Goal: Task Accomplishment & Management: Manage account settings

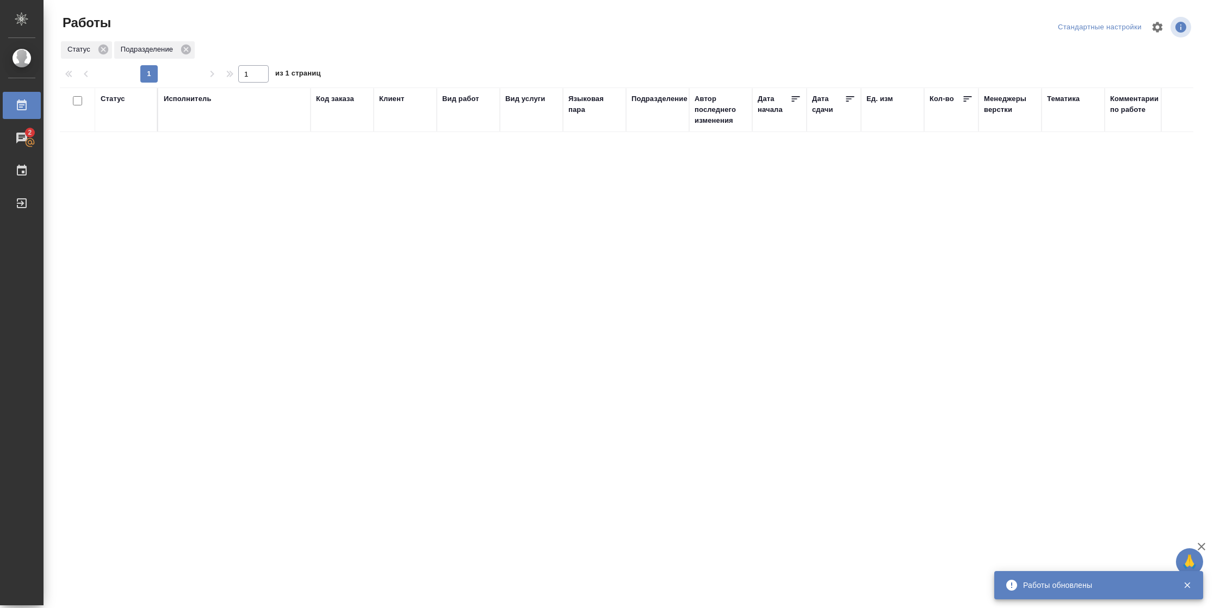
click at [121, 101] on div "Статус" at bounding box center [113, 99] width 24 height 11
click at [133, 146] on div at bounding box center [142, 131] width 20 height 42
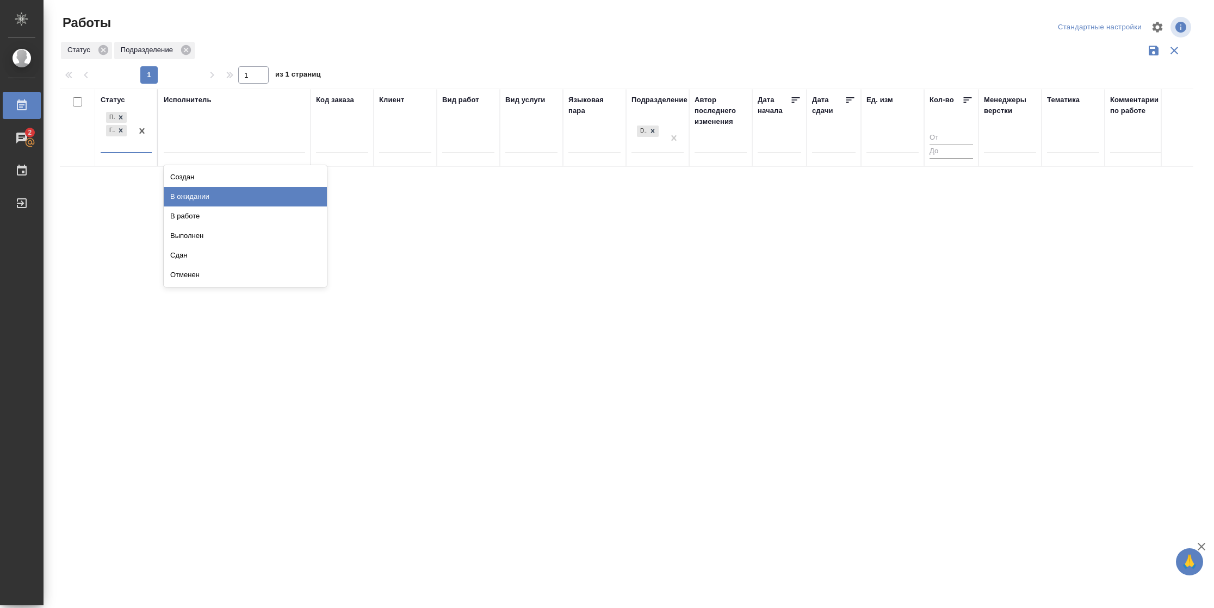
drag, startPoint x: 195, startPoint y: 202, endPoint x: 218, endPoint y: 162, distance: 46.3
click at [196, 202] on div "В ожидании" at bounding box center [245, 197] width 163 height 20
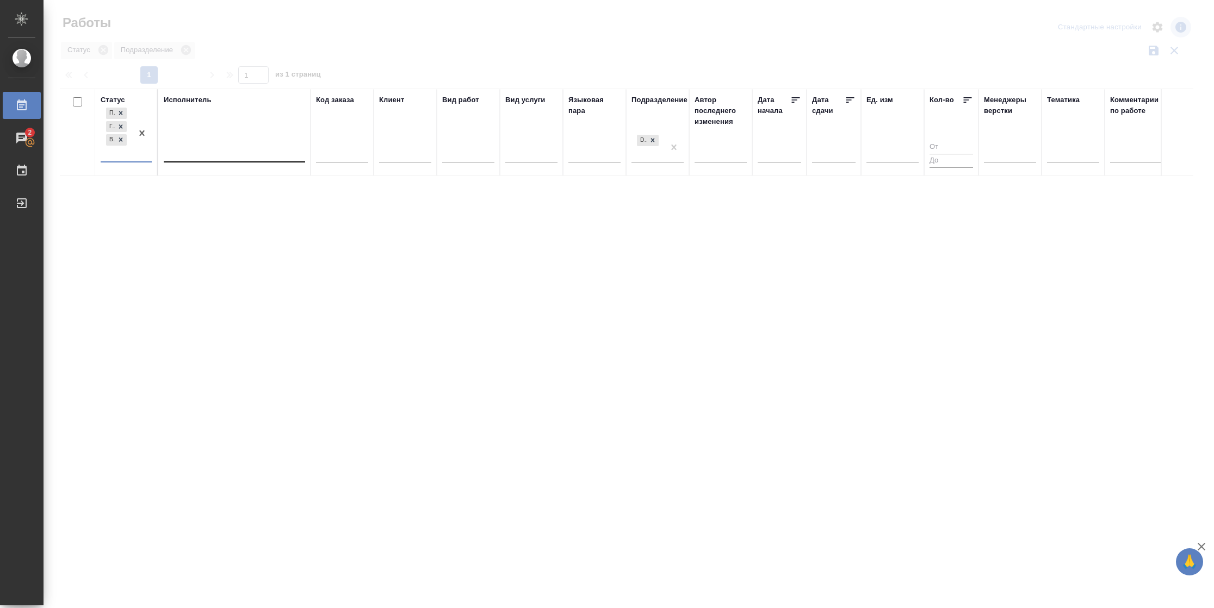
click at [223, 150] on div at bounding box center [234, 152] width 141 height 16
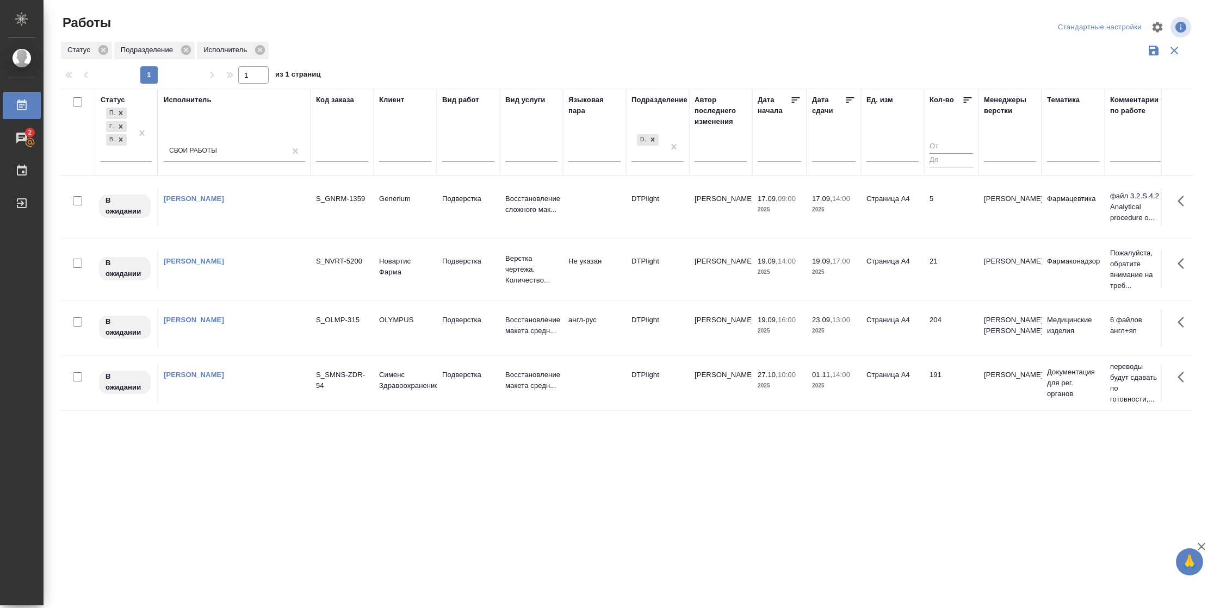
click at [850, 103] on icon at bounding box center [849, 100] width 11 height 11
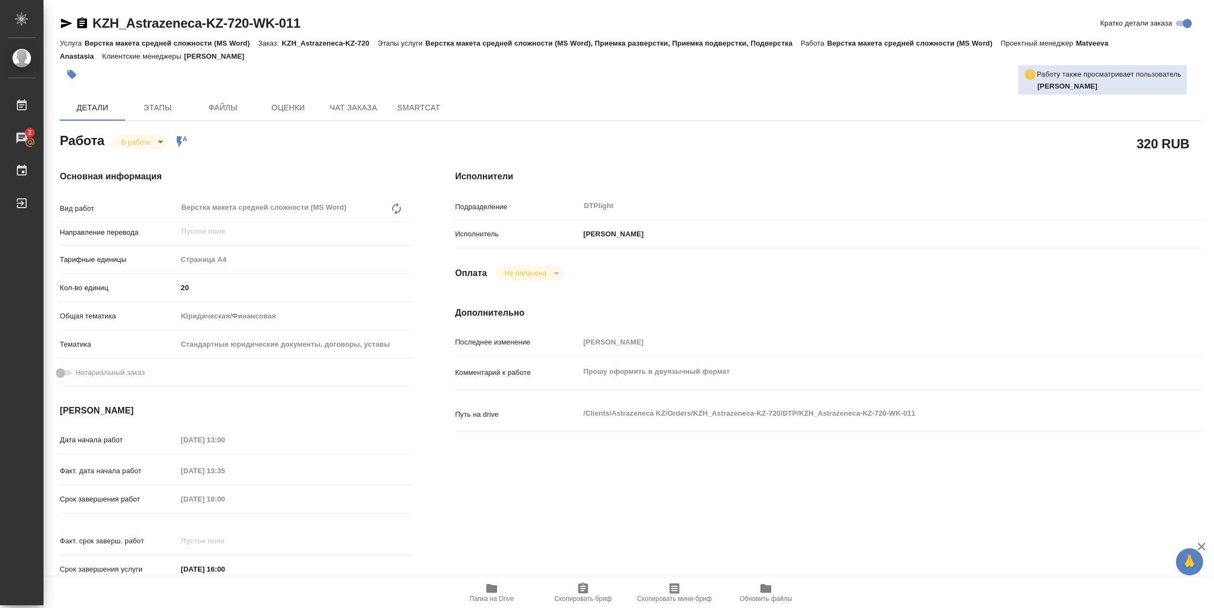
click at [498, 593] on icon "button" at bounding box center [491, 588] width 13 height 13
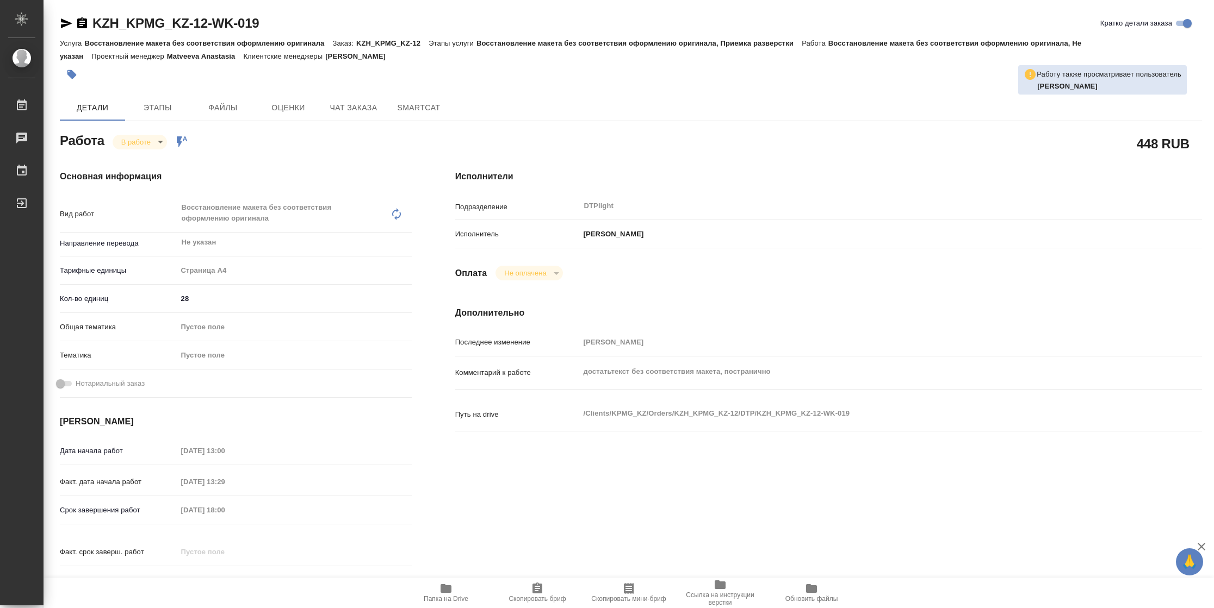
click at [458, 588] on span "Папка на Drive" at bounding box center [446, 592] width 78 height 21
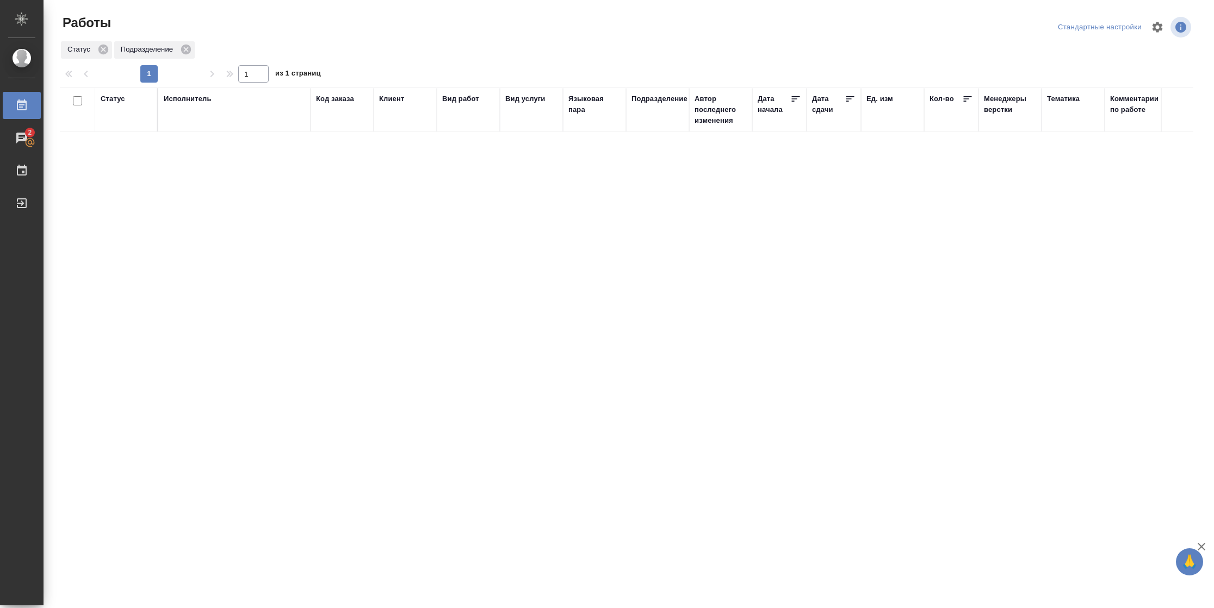
click at [115, 98] on div "Статус" at bounding box center [113, 99] width 24 height 11
drag, startPoint x: 123, startPoint y: 145, endPoint x: 143, endPoint y: 175, distance: 36.2
click at [123, 146] on div "Подбор Готов к работе" at bounding box center [117, 131] width 32 height 42
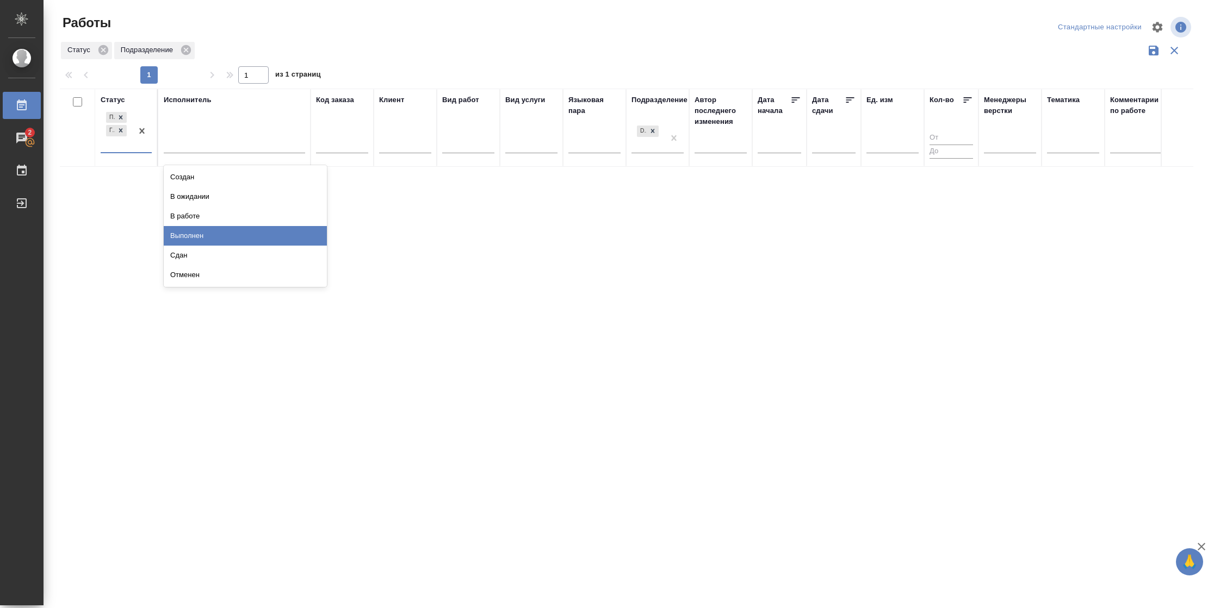
click at [182, 235] on div "Выполнен" at bounding box center [245, 236] width 163 height 20
click at [221, 149] on div at bounding box center [234, 152] width 141 height 16
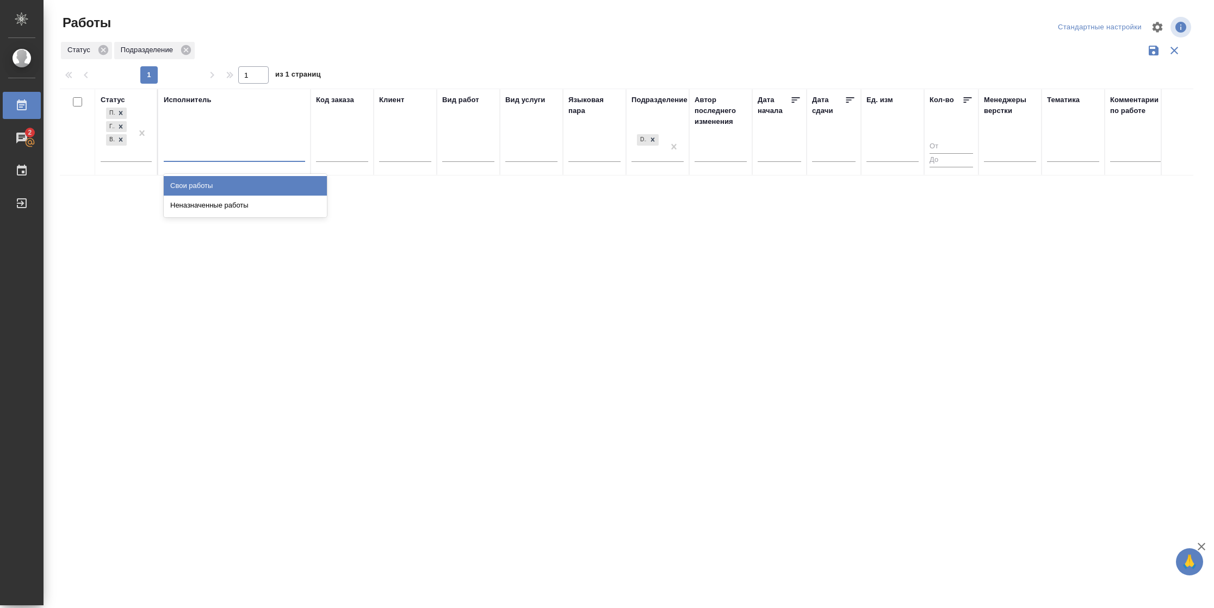
click at [212, 187] on div "Свои работы" at bounding box center [245, 186] width 163 height 20
click at [109, 154] on div "Подбор Готов к работе Выполнен" at bounding box center [117, 133] width 32 height 56
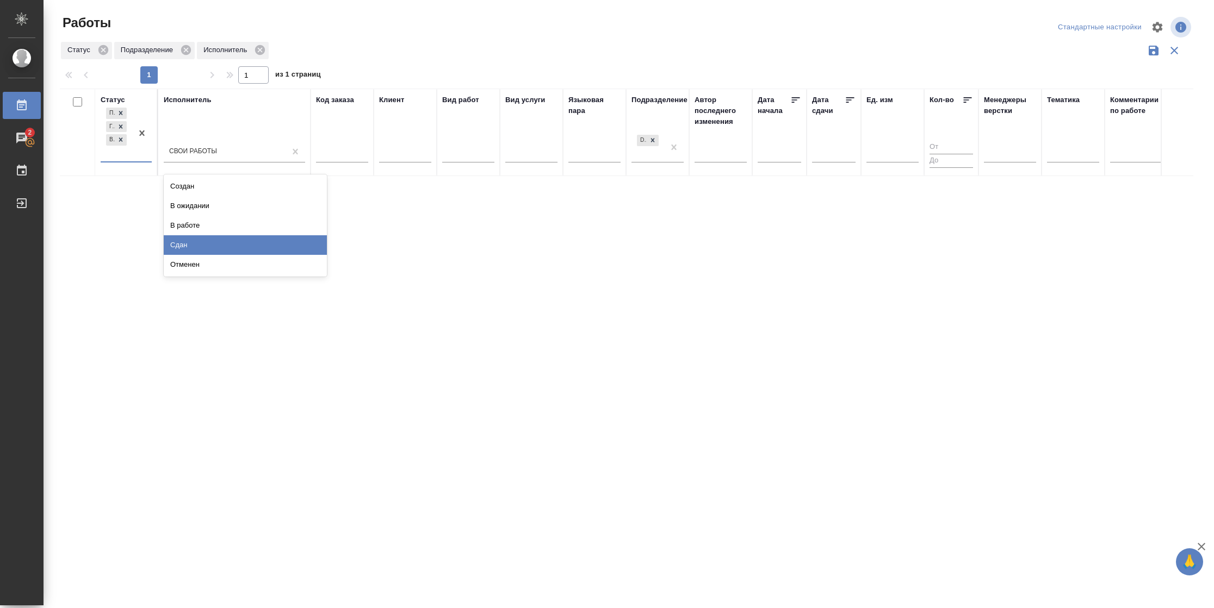
click at [200, 239] on div "Сдан" at bounding box center [245, 245] width 163 height 20
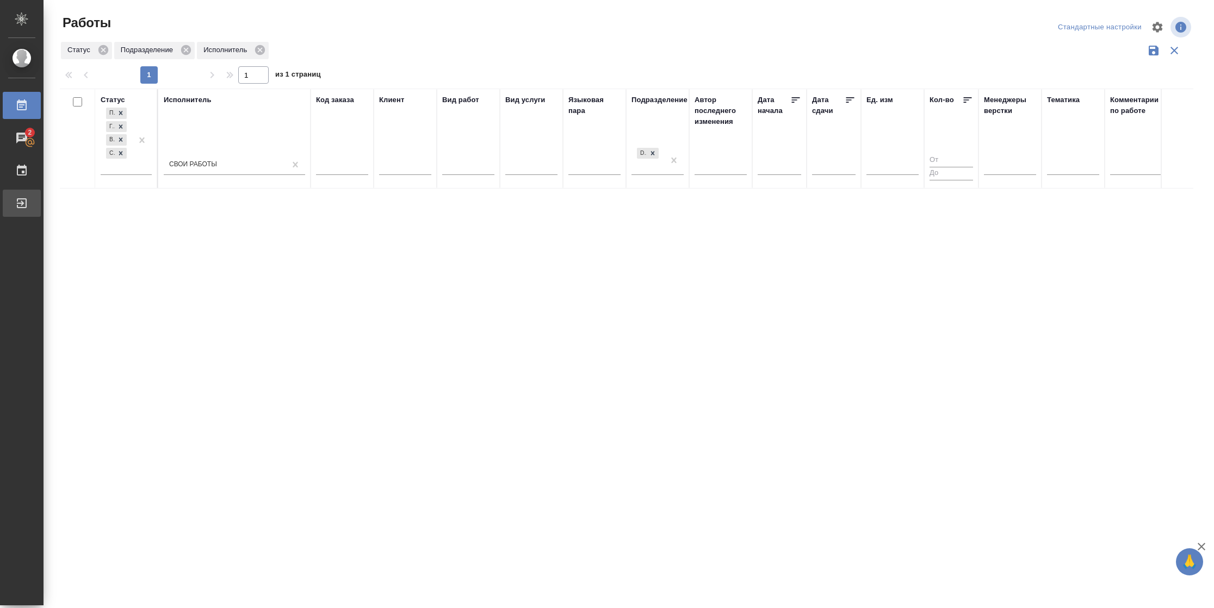
click at [22, 208] on div "Выйти" at bounding box center [8, 203] width 27 height 16
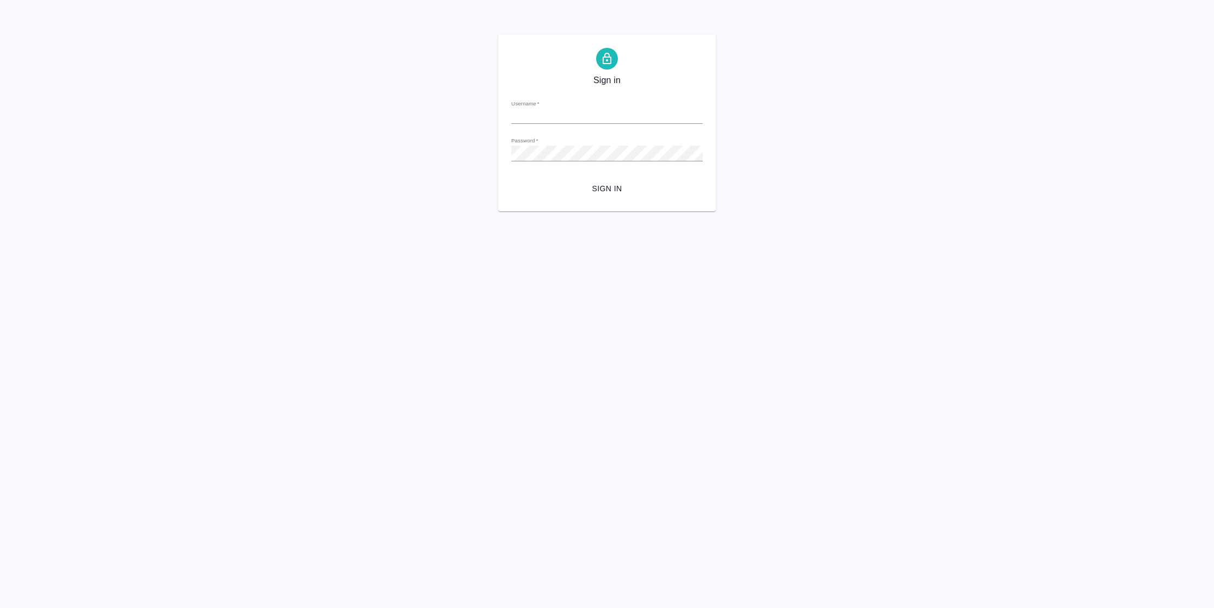
type input "[PERSON_NAME][EMAIL_ADDRESS][DOMAIN_NAME]"
click at [627, 185] on span "Sign in" at bounding box center [607, 189] width 174 height 14
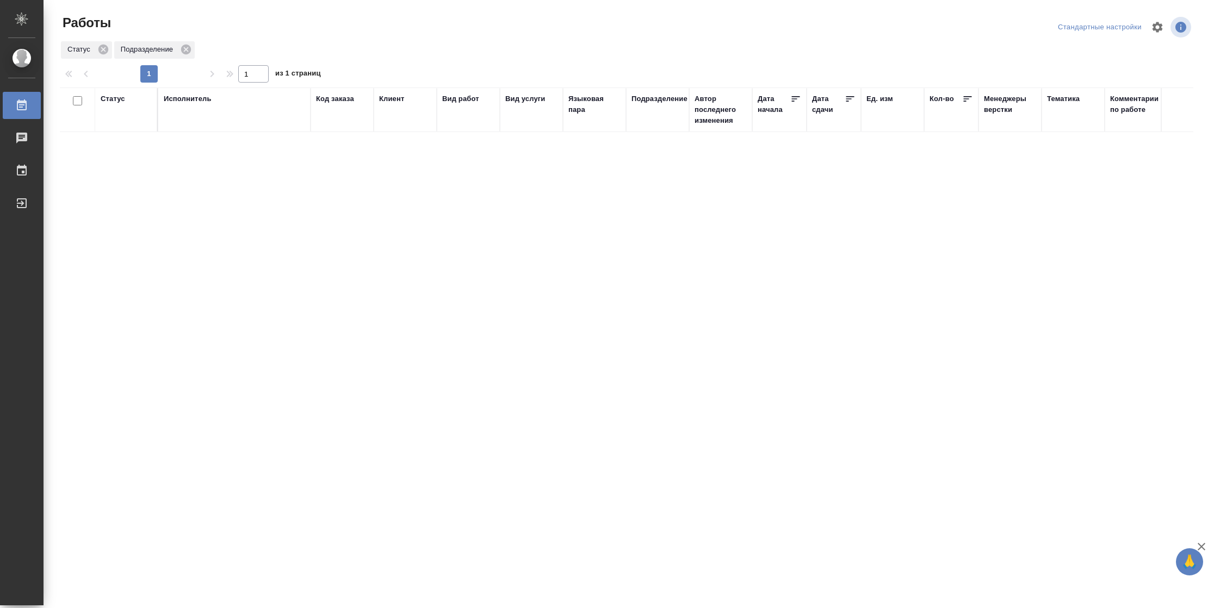
click at [116, 98] on div "Статус" at bounding box center [113, 99] width 24 height 11
click at [123, 150] on div "Подбор Готов к работе" at bounding box center [117, 131] width 32 height 42
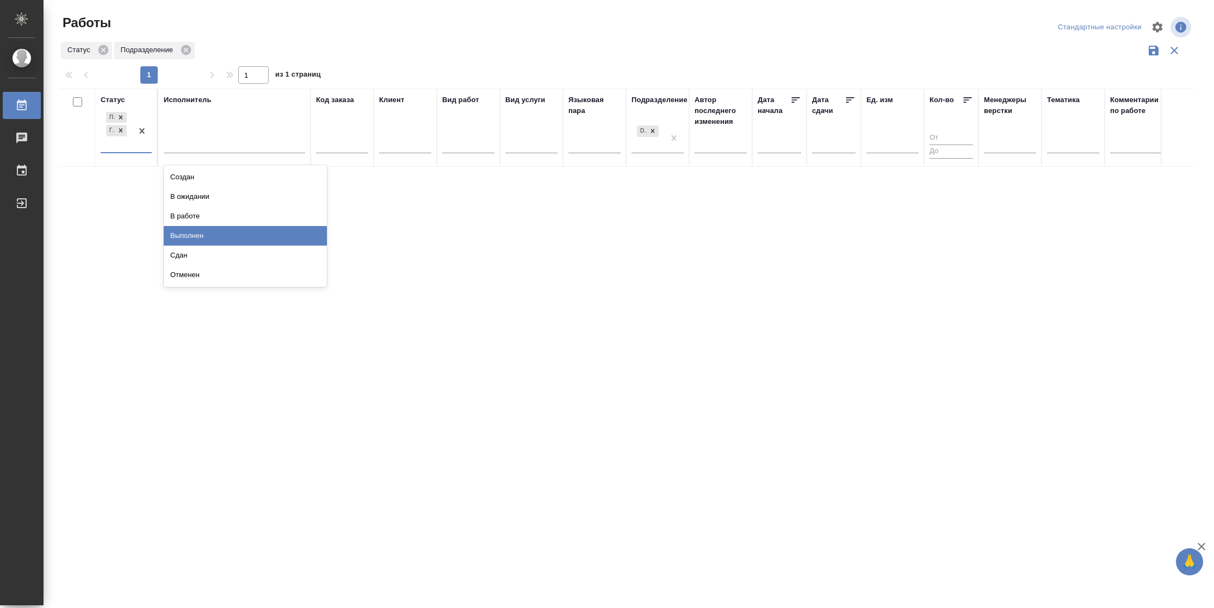
click at [204, 229] on div "Выполнен" at bounding box center [245, 236] width 163 height 20
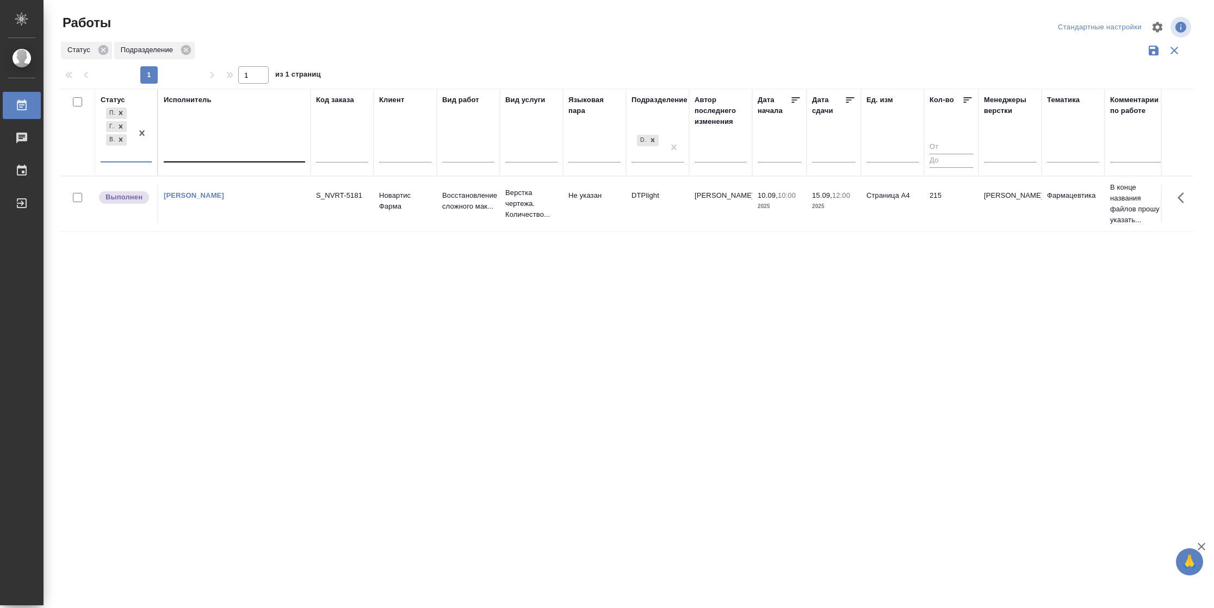
click at [208, 151] on div at bounding box center [234, 152] width 141 height 16
click at [205, 179] on div "Свои работы" at bounding box center [245, 186] width 163 height 20
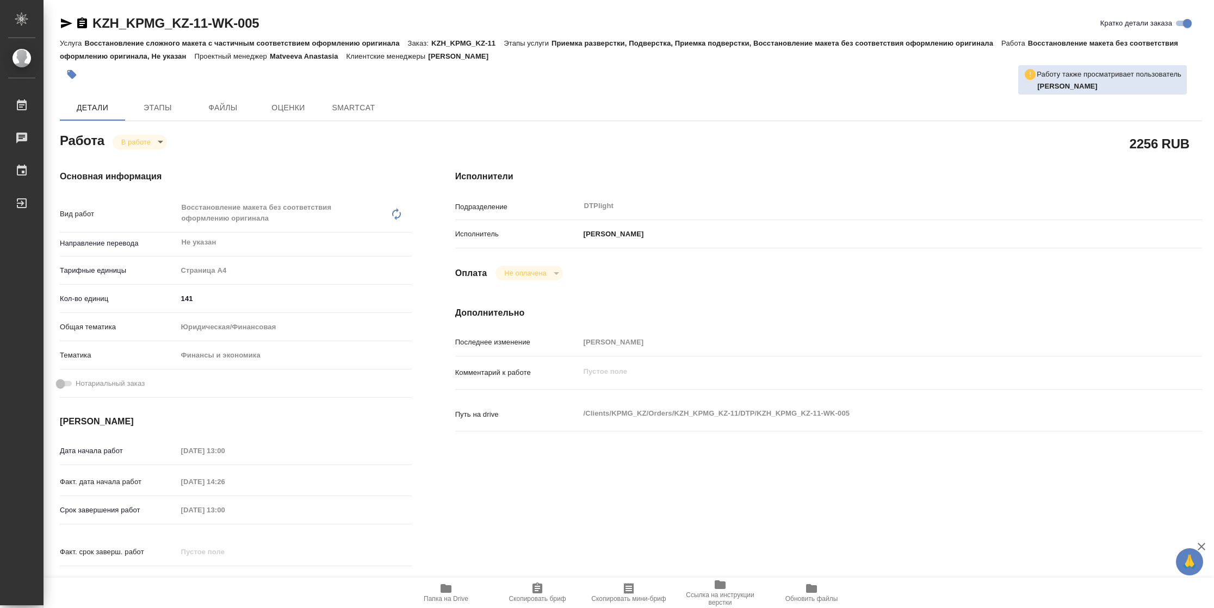
type textarea "x"
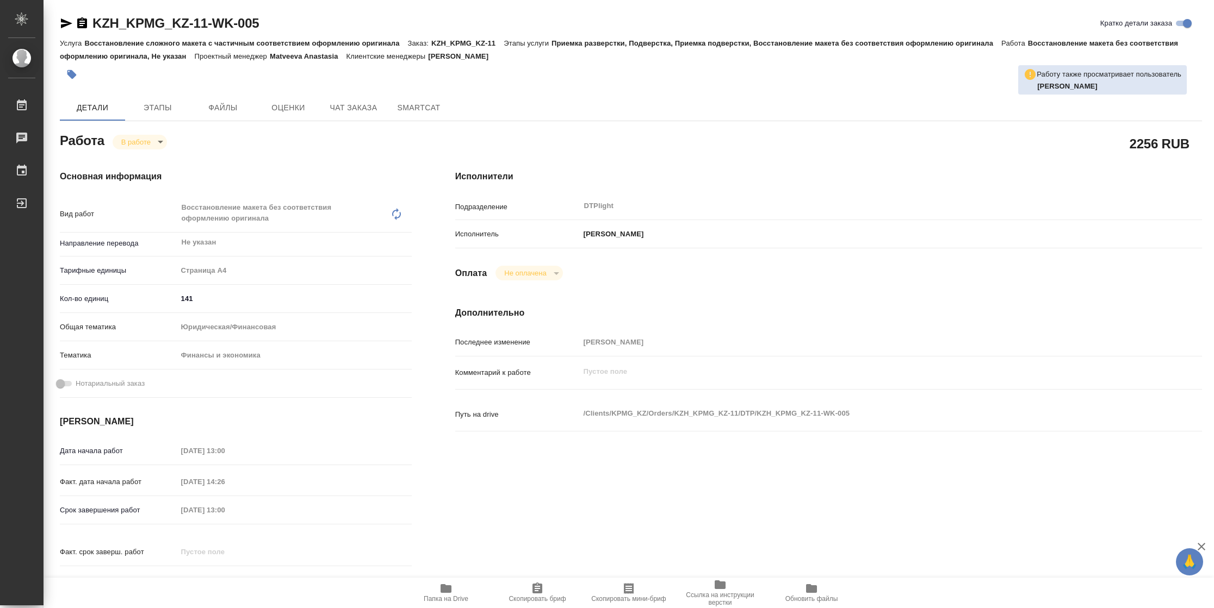
type textarea "x"
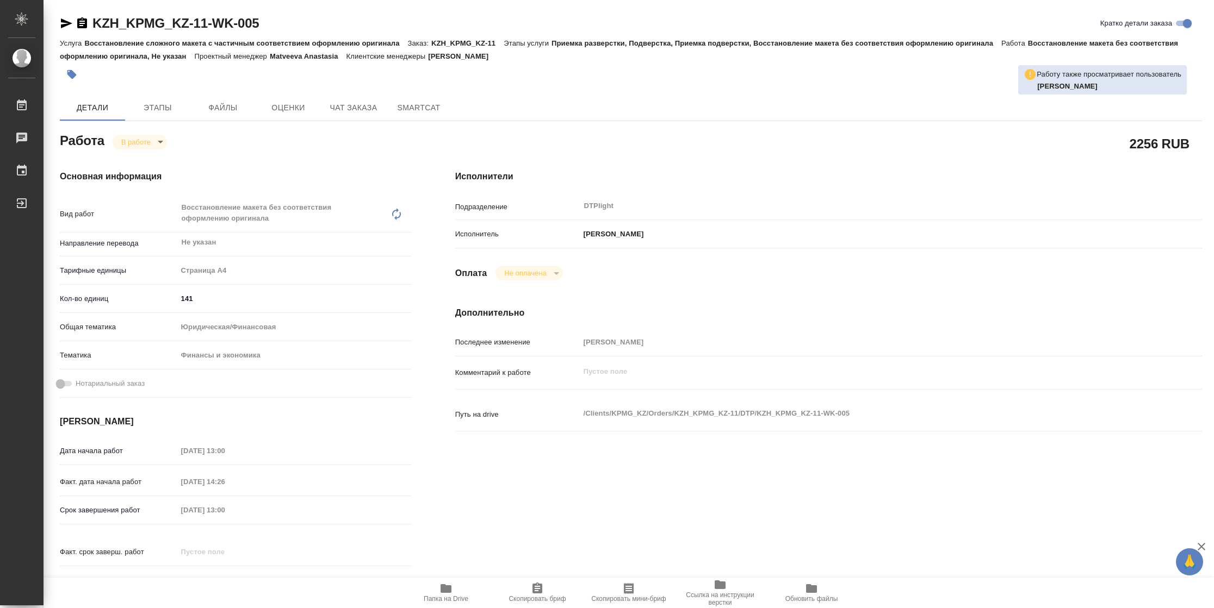
type textarea "x"
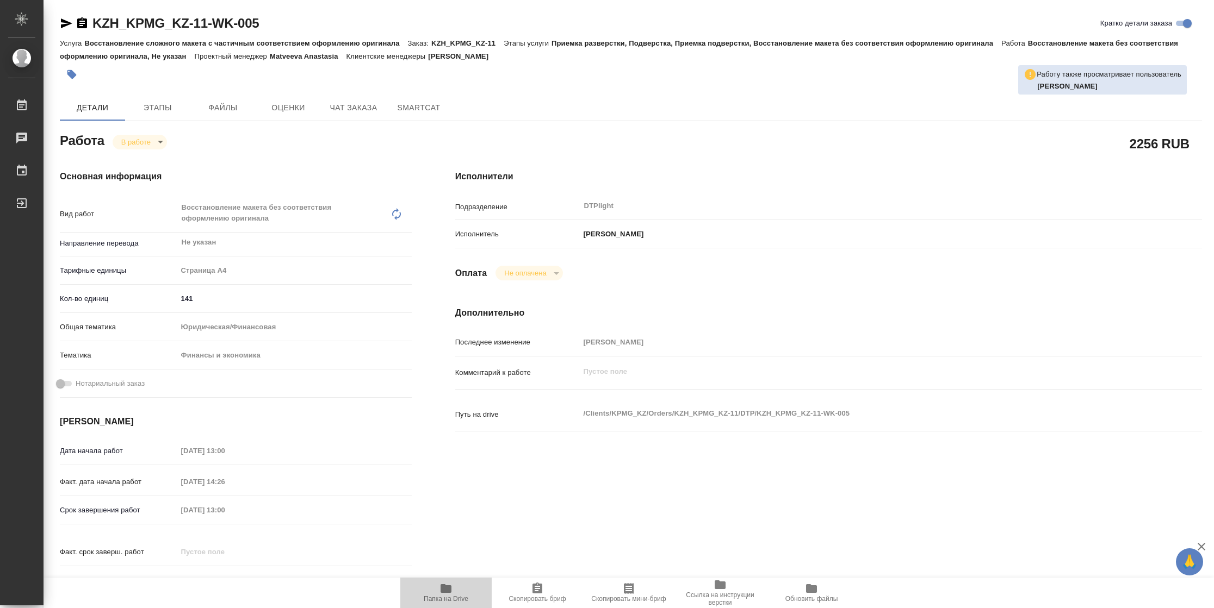
click at [464, 599] on span "Папка на Drive" at bounding box center [446, 599] width 45 height 8
